Goal: Task Accomplishment & Management: Complete application form

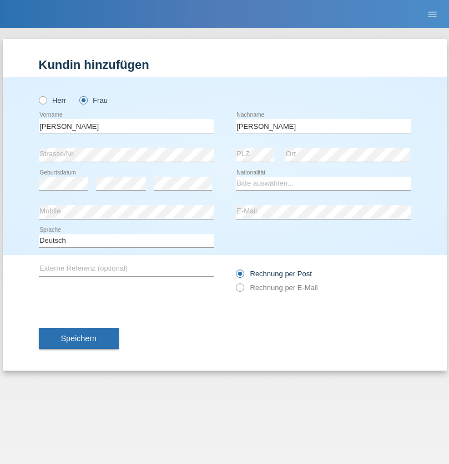
type input "Coker"
select select "CH"
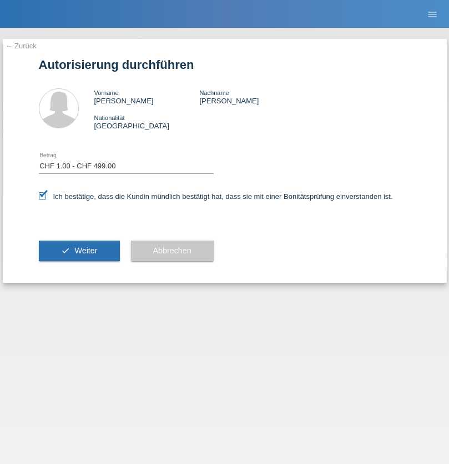
select select "1"
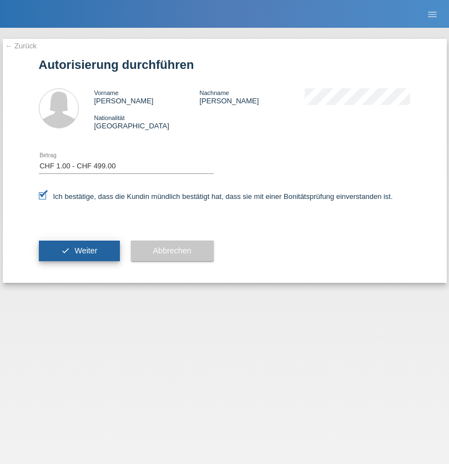
click at [79, 250] on span "Weiter" at bounding box center [85, 250] width 23 height 9
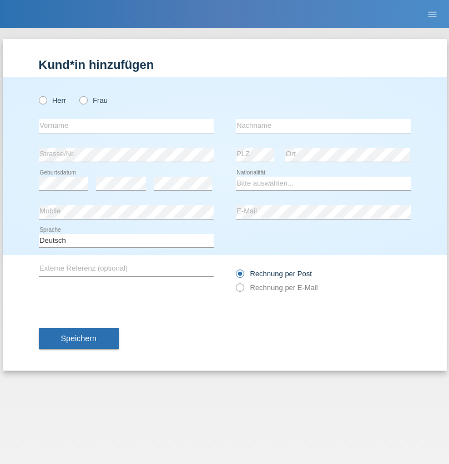
radio input "true"
click at [126, 125] on input "text" at bounding box center [126, 126] width 175 height 14
type input "[PERSON_NAME]"
click at [323, 125] on input "text" at bounding box center [323, 126] width 175 height 14
type input "Gerber"
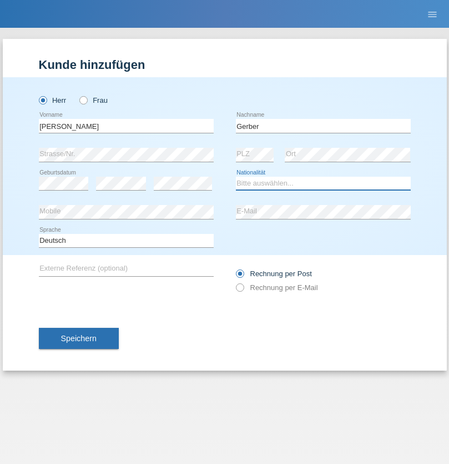
select select "CH"
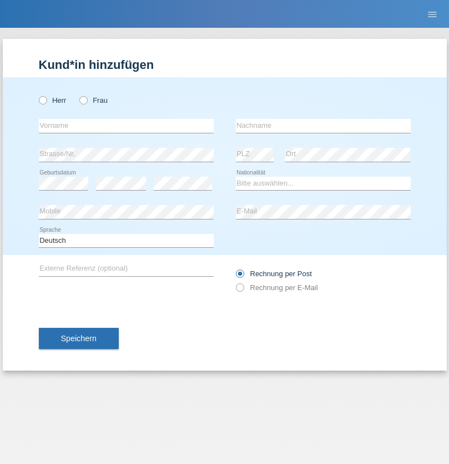
radio input "true"
click at [126, 125] on input "text" at bounding box center [126, 126] width 175 height 14
type input "Tiago"
click at [323, 125] on input "text" at bounding box center [323, 126] width 175 height 14
type input "[PERSON_NAME]"
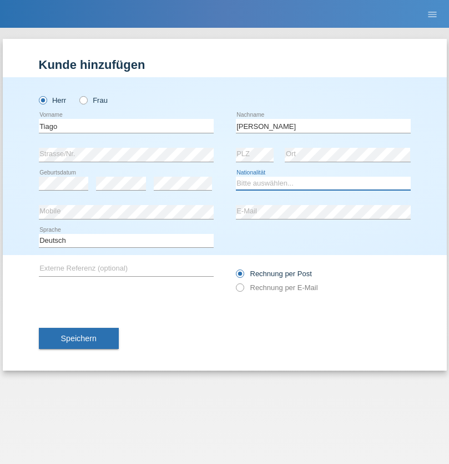
select select "BR"
select select "C"
select select "07"
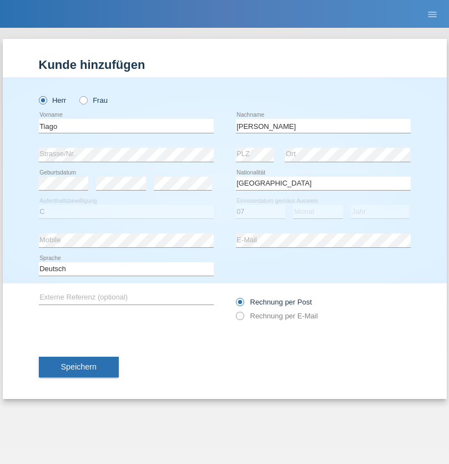
select select "07"
select select "2019"
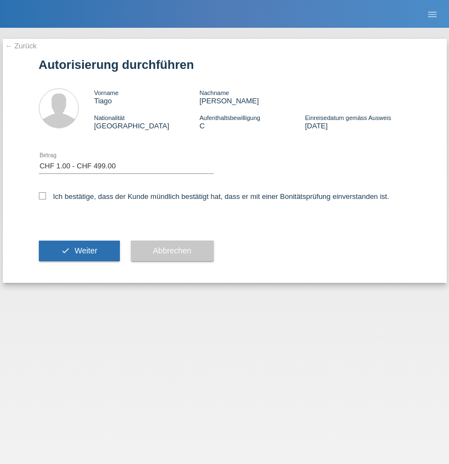
select select "1"
checkbox input "true"
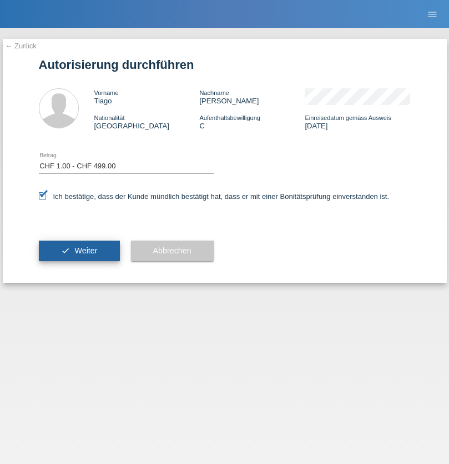
click at [79, 250] on span "Weiter" at bounding box center [85, 250] width 23 height 9
